Goal: Task Accomplishment & Management: Manage account settings

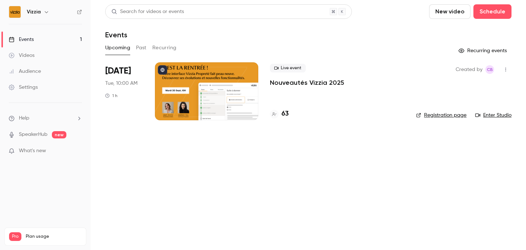
click at [255, 84] on div at bounding box center [206, 91] width 103 height 58
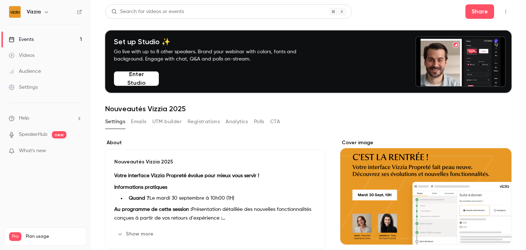
click at [141, 122] on button "Emails" at bounding box center [138, 122] width 15 height 12
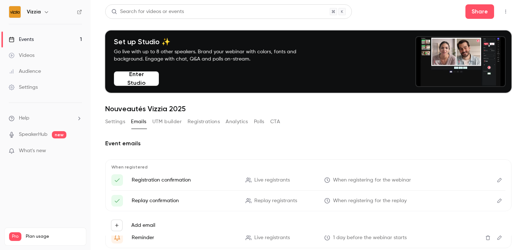
click at [120, 122] on button "Settings" at bounding box center [115, 122] width 20 height 12
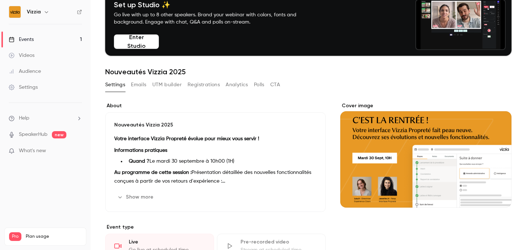
scroll to position [40, 0]
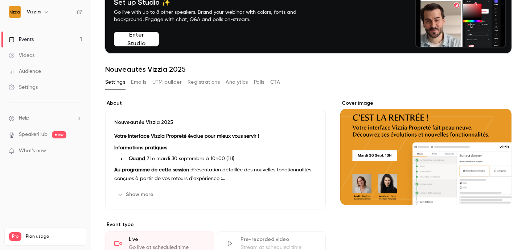
click at [362, 187] on div "Cover image" at bounding box center [425, 153] width 171 height 106
click at [0, 0] on input "Cover image" at bounding box center [0, 0] width 0 height 0
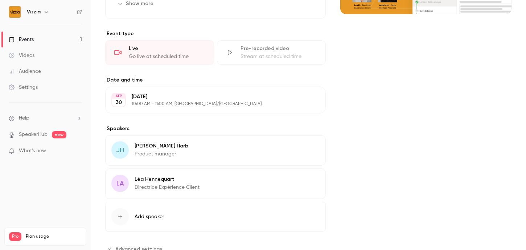
scroll to position [257, 0]
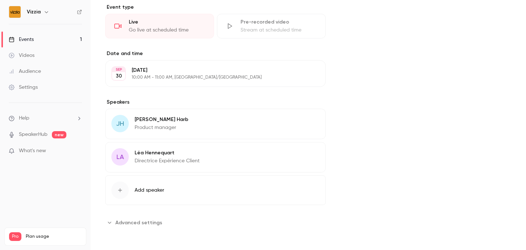
drag, startPoint x: 205, startPoint y: 167, endPoint x: 138, endPoint y: 165, distance: 67.5
click at [138, 165] on div "LA [PERSON_NAME] Directrice Expérience Client Edit" at bounding box center [215, 157] width 220 height 30
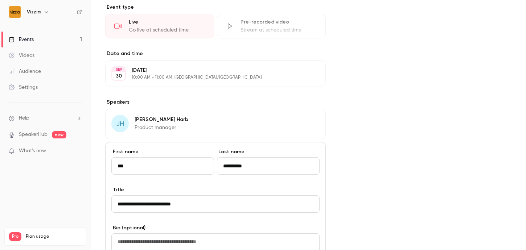
click at [260, 103] on label "Speakers" at bounding box center [215, 102] width 220 height 7
click at [162, 206] on input "**********" at bounding box center [215, 203] width 208 height 17
click at [360, 129] on div "Cover image" at bounding box center [425, 145] width 171 height 526
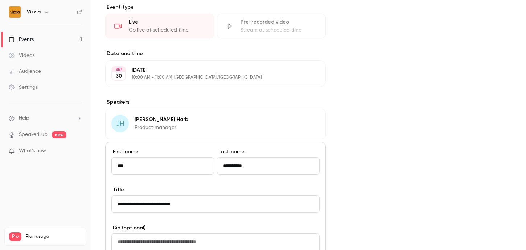
click at [350, 94] on div "Cover image" at bounding box center [425, 145] width 171 height 526
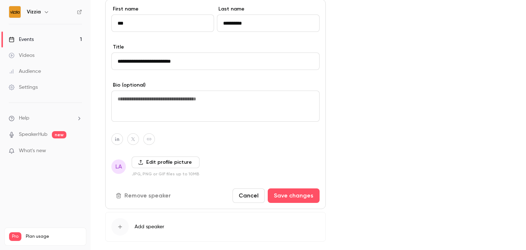
click at [247, 202] on button "Cancel" at bounding box center [248, 196] width 32 height 15
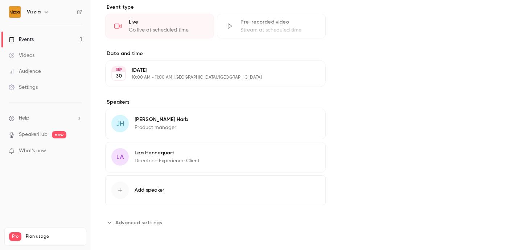
scroll to position [0, 0]
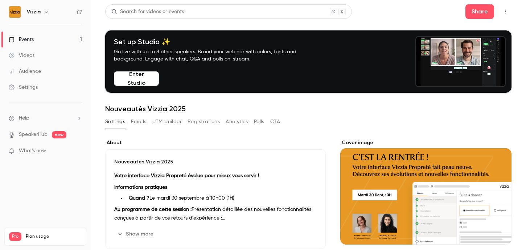
click at [141, 125] on button "Emails" at bounding box center [138, 122] width 15 height 12
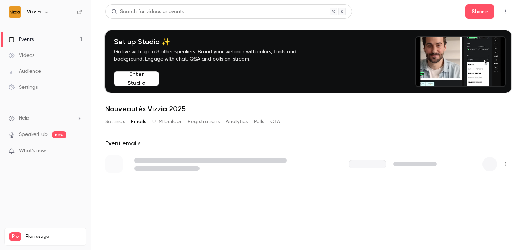
click at [167, 120] on button "UTM builder" at bounding box center [166, 122] width 29 height 12
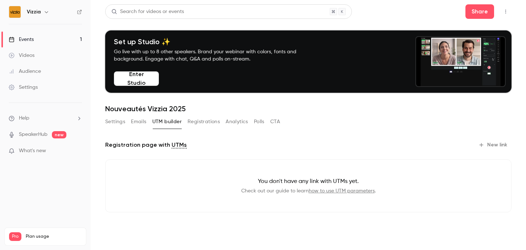
click at [50, 153] on p "What's new" at bounding box center [40, 151] width 62 height 8
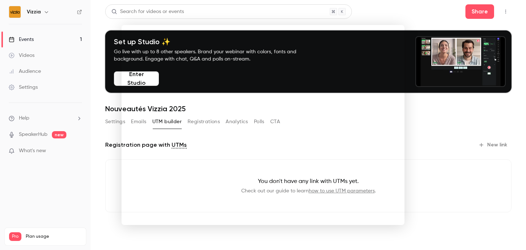
click at [44, 69] on div at bounding box center [263, 125] width 526 height 250
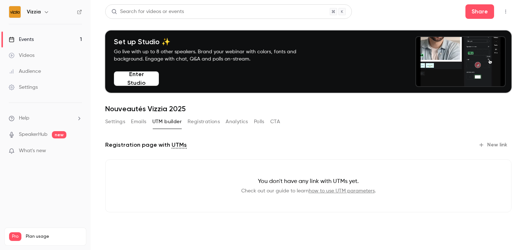
click at [38, 45] on link "Events 1" at bounding box center [45, 40] width 91 height 16
